Goal: Task Accomplishment & Management: Complete application form

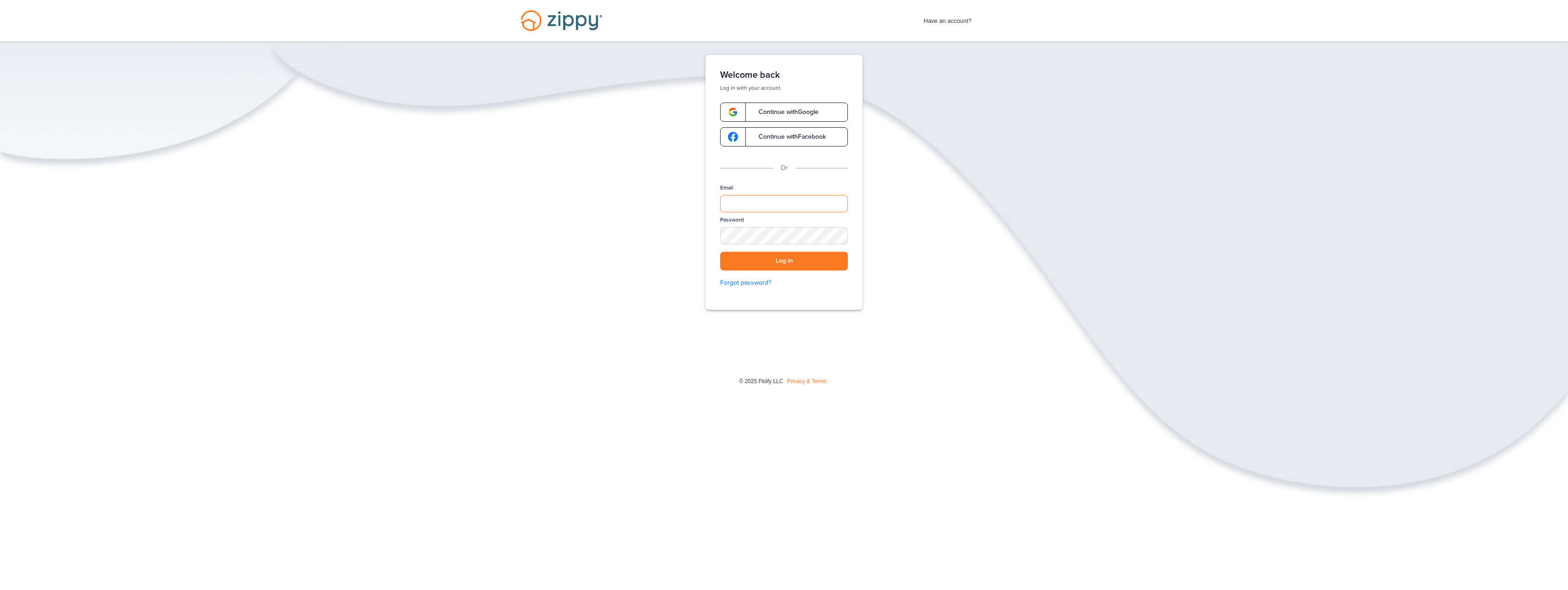
click at [757, 207] on input "Email" at bounding box center [784, 203] width 128 height 17
type input "**********"
click at [720, 252] on button "Log in" at bounding box center [784, 261] width 128 height 19
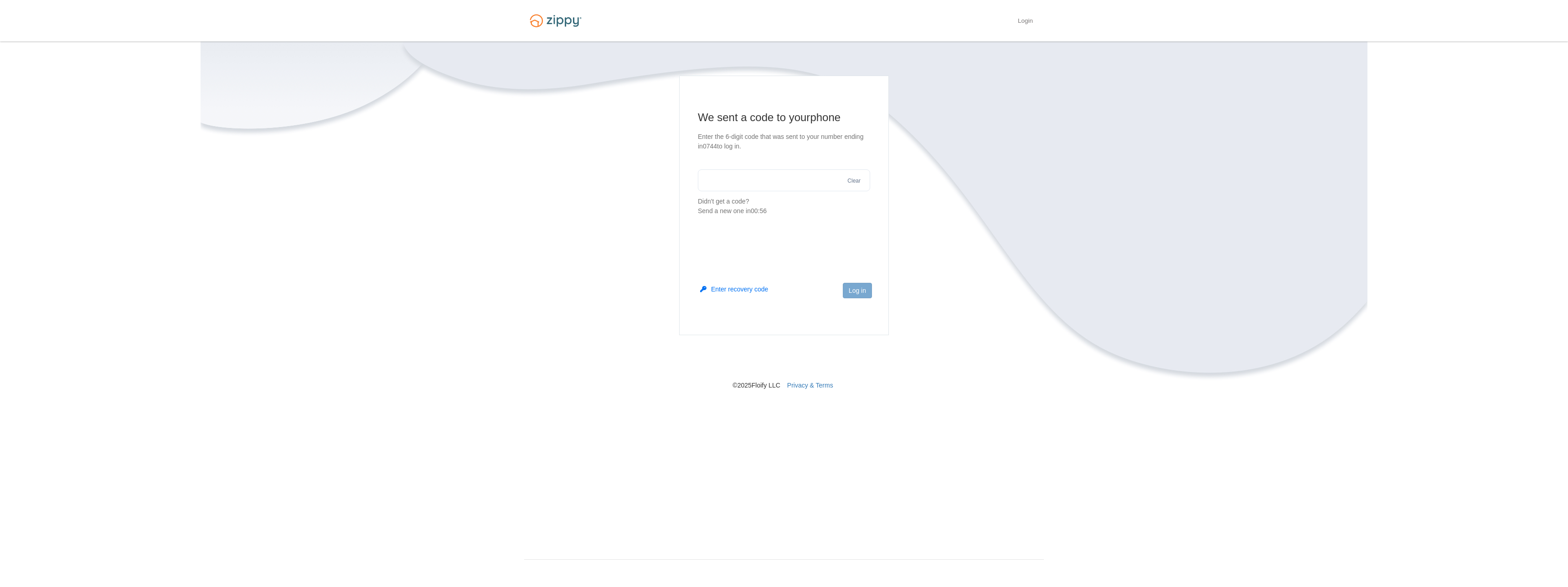
click at [743, 179] on input "text" at bounding box center [784, 180] width 172 height 22
type input "******"
click at [870, 295] on button "Log in" at bounding box center [857, 289] width 29 height 15
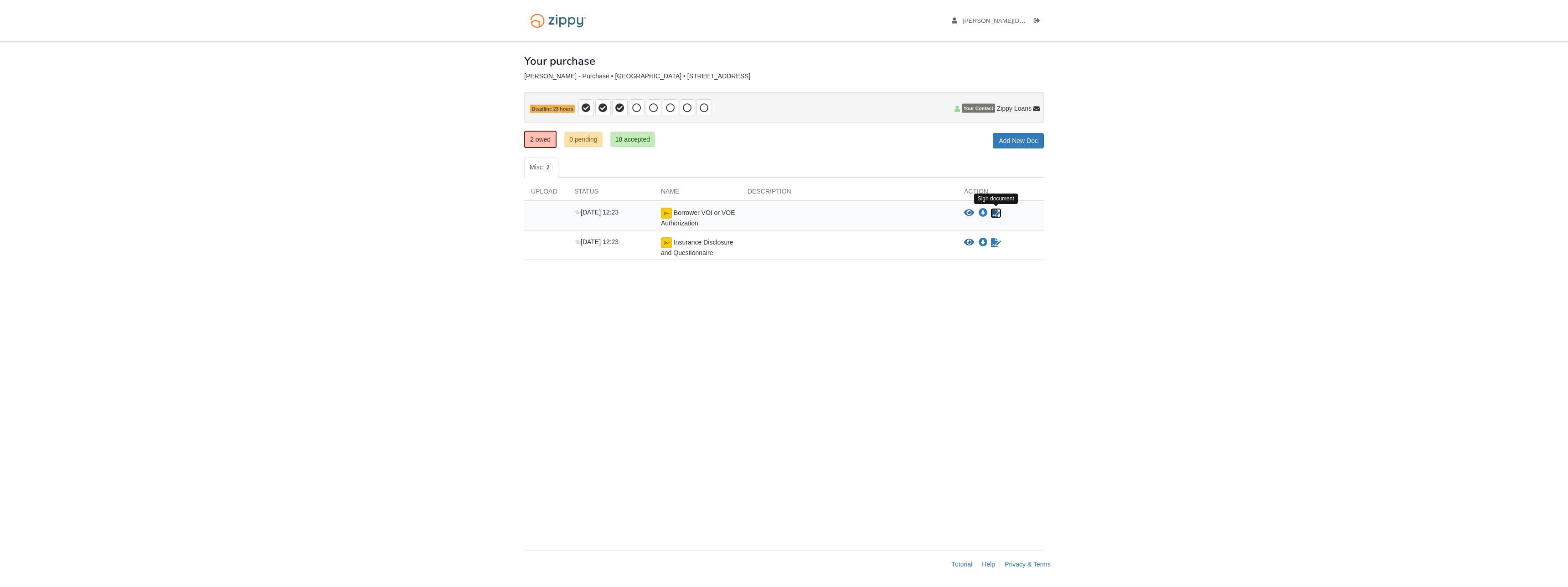
click at [998, 214] on icon "Sign Form" at bounding box center [995, 213] width 10 height 9
click at [968, 209] on icon "View Insurance Disclosure and Questionnaire" at bounding box center [968, 213] width 10 height 9
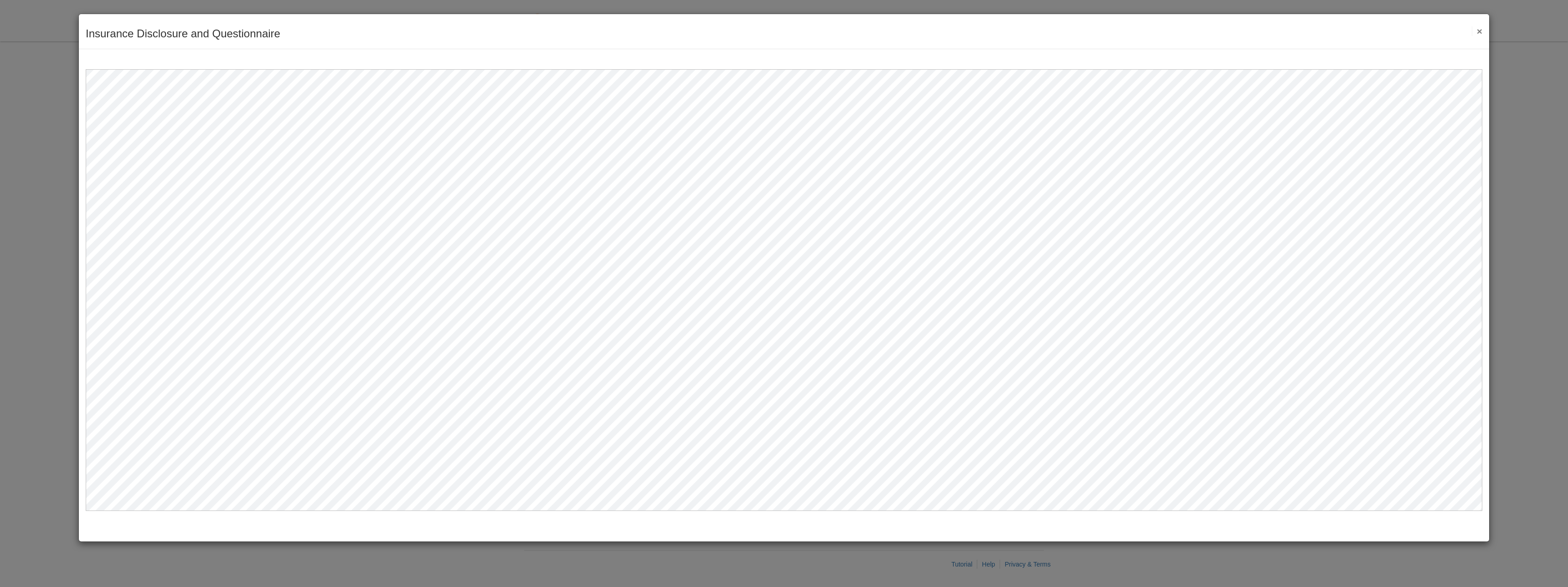
click at [1476, 32] on button "×" at bounding box center [1477, 31] width 11 height 10
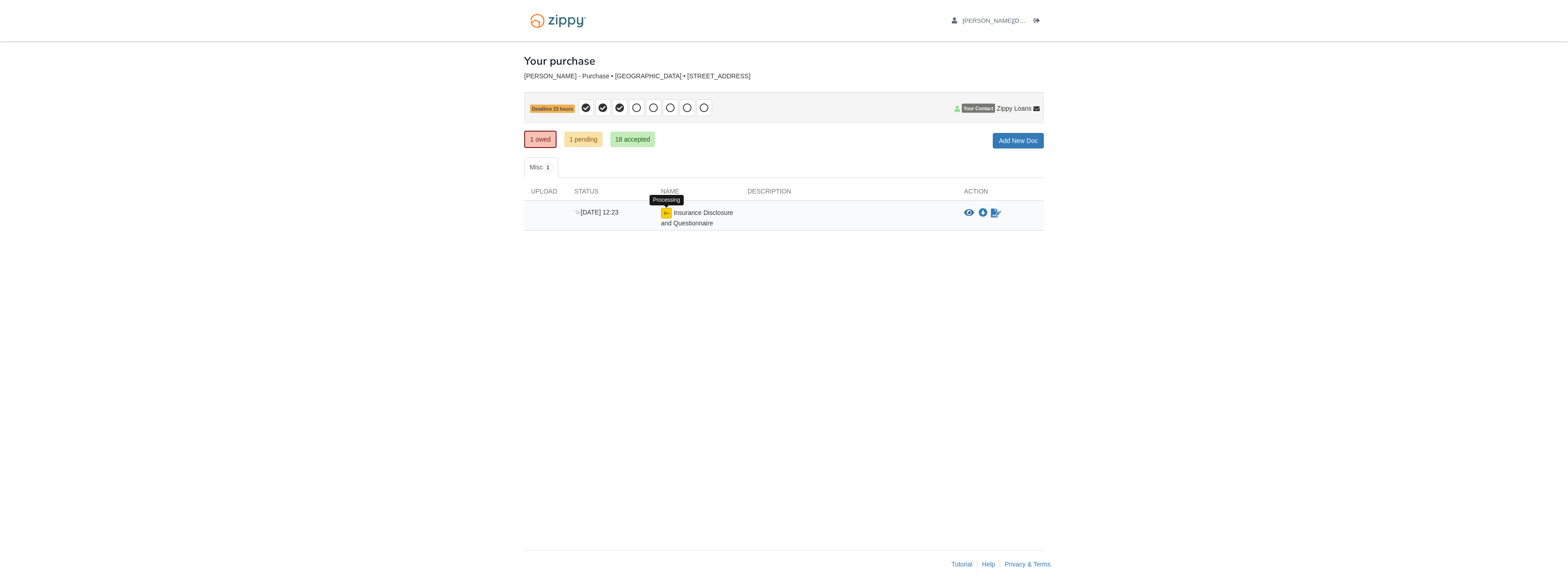
click at [665, 215] on img at bounding box center [666, 213] width 11 height 11
click at [590, 142] on link "1 pending" at bounding box center [583, 139] width 38 height 15
click at [644, 137] on link "18 accepted" at bounding box center [633, 139] width 45 height 15
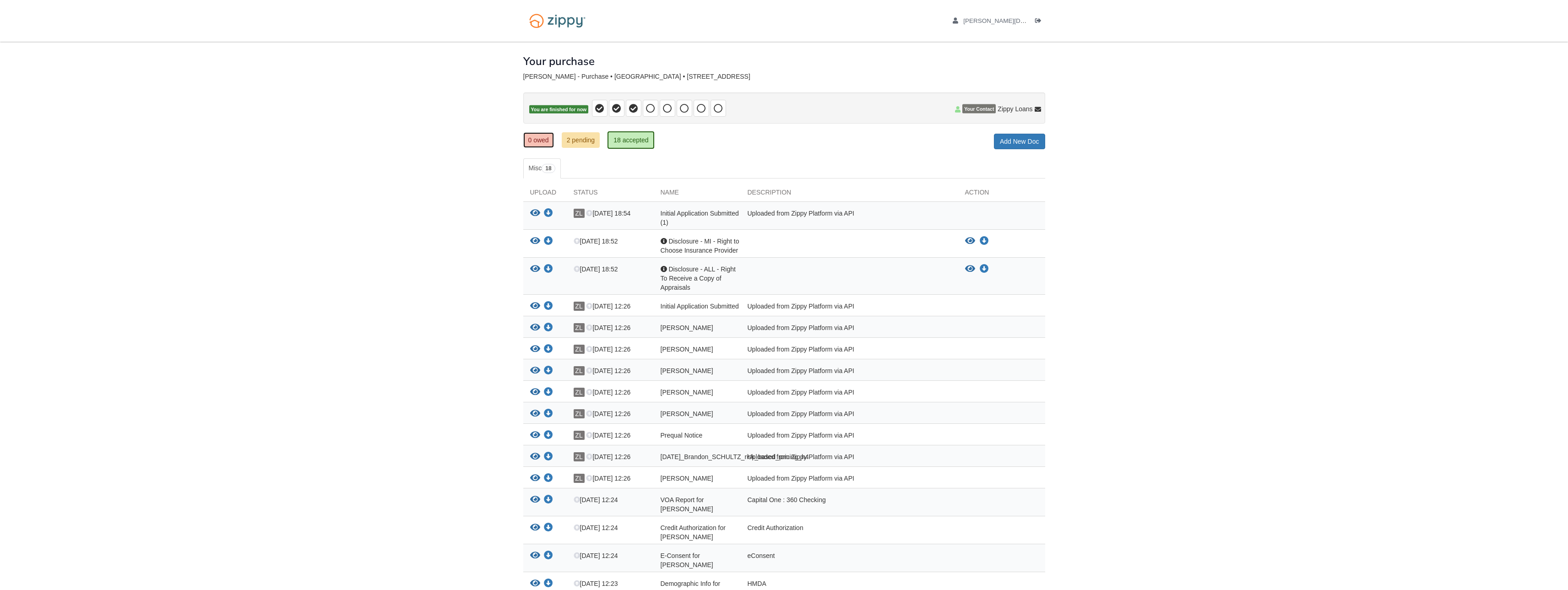
click at [539, 140] on link "0 owed" at bounding box center [538, 140] width 30 height 15
